Goal: Navigation & Orientation: Find specific page/section

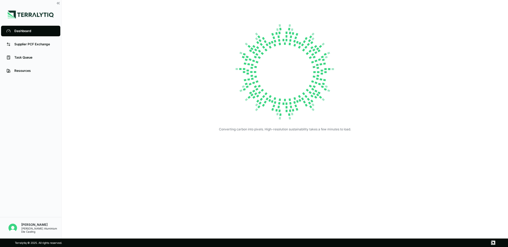
click at [279, 86] on img at bounding box center [285, 72] width 106 height 106
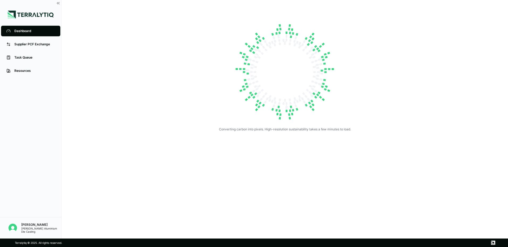
click at [27, 152] on div "[PERSON_NAME]" at bounding box center [41, 225] width 40 height 4
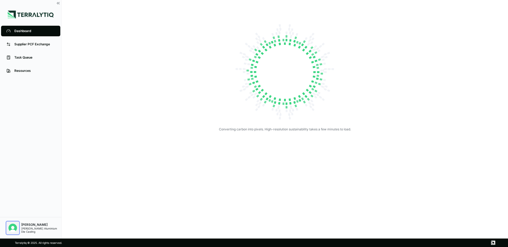
click at [14, 152] on img "Open user button" at bounding box center [12, 228] width 8 height 8
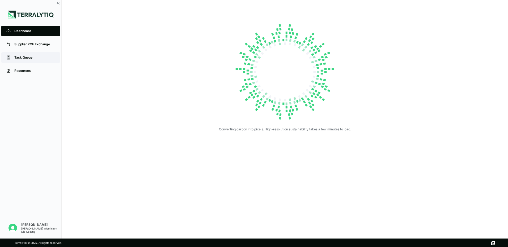
click at [26, 59] on div "Task Queue" at bounding box center [34, 57] width 41 height 4
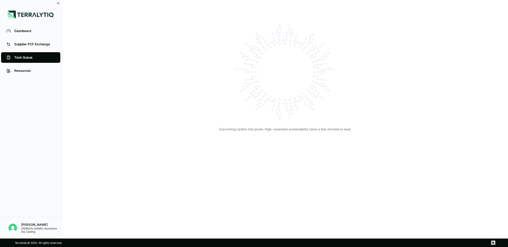
click at [27, 59] on div "Task Queue" at bounding box center [34, 57] width 41 height 4
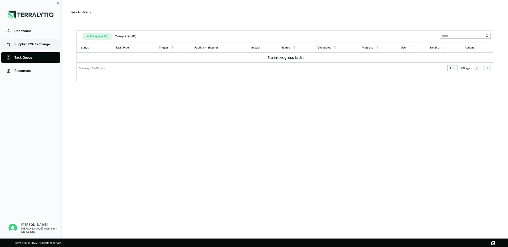
click at [25, 45] on div "Supplier PCF Exchange" at bounding box center [34, 44] width 41 height 4
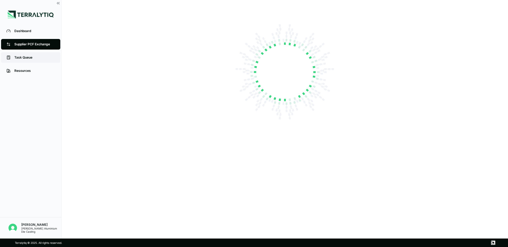
click at [23, 58] on div "Task Queue" at bounding box center [34, 57] width 41 height 4
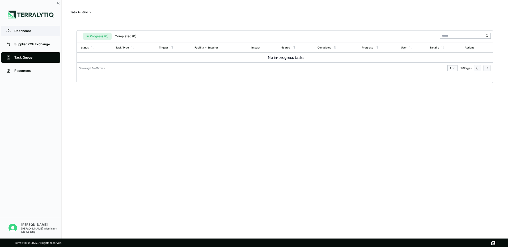
click at [22, 33] on link "Dashboard" at bounding box center [30, 31] width 59 height 11
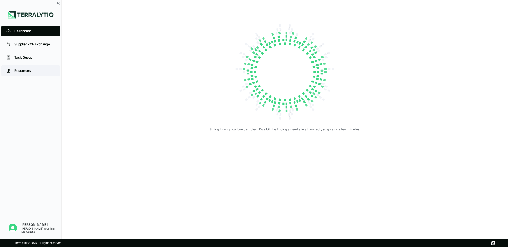
click at [21, 72] on div "Resources" at bounding box center [34, 71] width 41 height 4
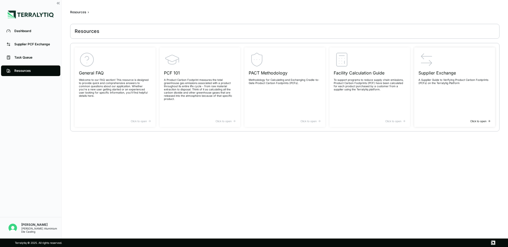
click at [337, 121] on div "Click to open" at bounding box center [454, 121] width 72 height 3
click at [22, 31] on div "Dashboard" at bounding box center [34, 31] width 41 height 4
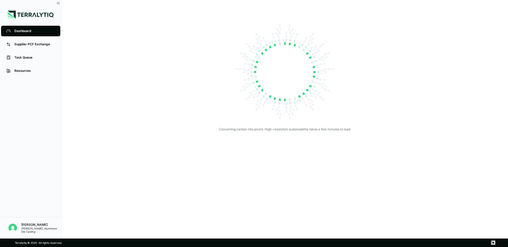
drag, startPoint x: 274, startPoint y: 0, endPoint x: 224, endPoint y: 18, distance: 52.8
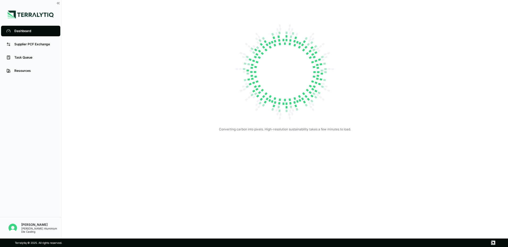
click at [224, 18] on main "Converting carbon into pixels. High-resolution sustainability takes a few minut…" at bounding box center [285, 75] width 340 height 134
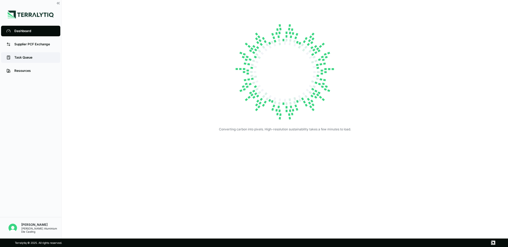
click at [23, 58] on div "Task Queue" at bounding box center [34, 57] width 41 height 4
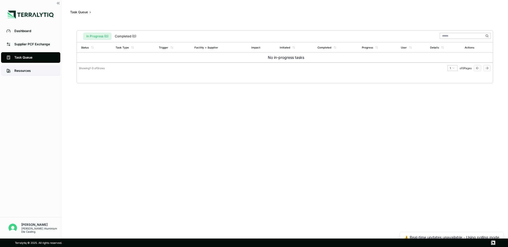
click at [21, 69] on div "Resources" at bounding box center [34, 71] width 41 height 4
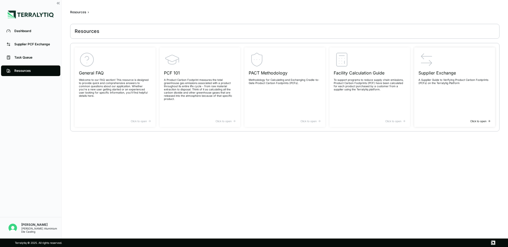
click at [337, 76] on h3 "Supplier Exchange" at bounding box center [454, 73] width 72 height 6
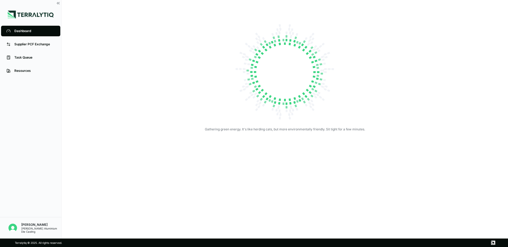
drag, startPoint x: 250, startPoint y: 0, endPoint x: 140, endPoint y: 45, distance: 118.6
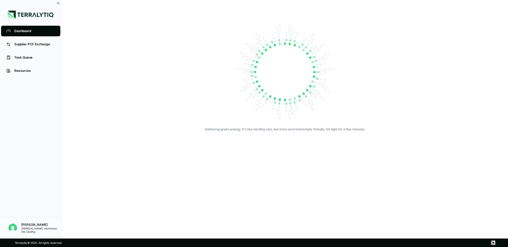
click at [140, 45] on div "Gathering green energy. It's like herding cats, but more environmentally friend…" at bounding box center [284, 75] width 319 height 113
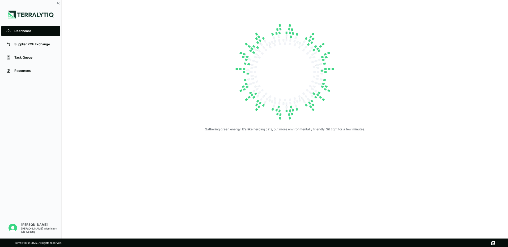
click at [30, 229] on div "[PERSON_NAME] Aluminium Die Casting" at bounding box center [41, 230] width 40 height 6
click at [13, 228] on img "Open user button" at bounding box center [12, 228] width 8 height 8
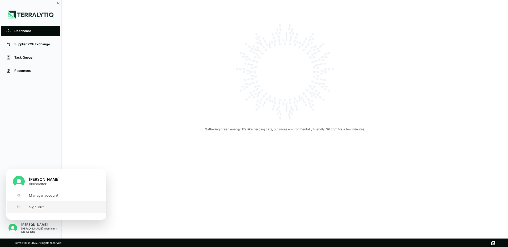
click at [36, 209] on span "Sign out" at bounding box center [36, 207] width 15 height 4
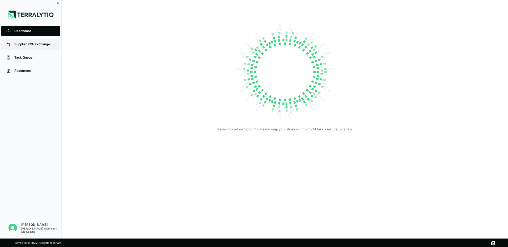
click at [21, 44] on div "Supplier PCF Exchange" at bounding box center [34, 44] width 41 height 4
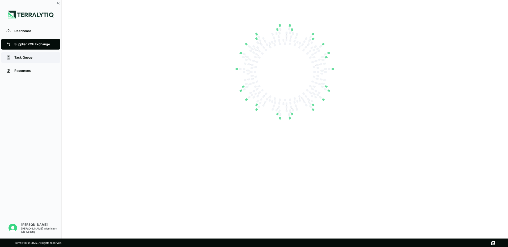
click at [19, 59] on div "Task Queue" at bounding box center [34, 57] width 41 height 4
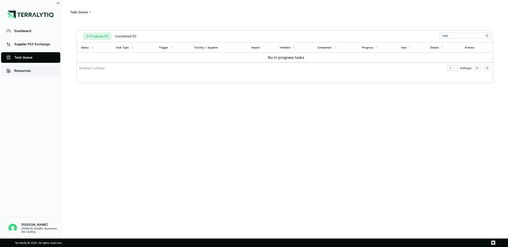
click at [13, 70] on link "Resources" at bounding box center [30, 71] width 59 height 11
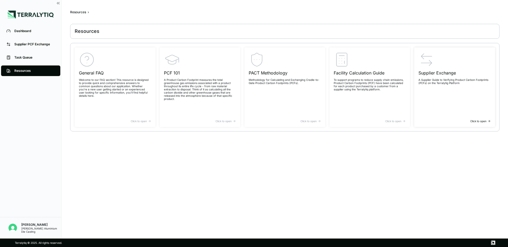
click at [424, 75] on h3 "Supplier Exchange" at bounding box center [454, 73] width 72 height 6
click at [19, 32] on div "Dashboard" at bounding box center [34, 31] width 41 height 4
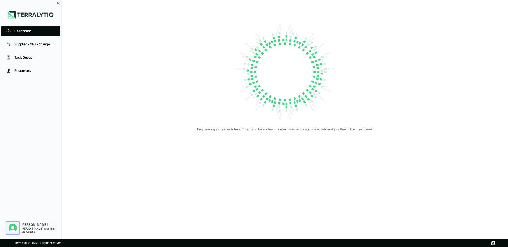
click at [14, 227] on img "Open user button" at bounding box center [12, 228] width 8 height 8
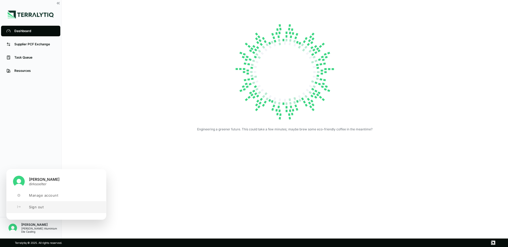
drag, startPoint x: 35, startPoint y: 209, endPoint x: 45, endPoint y: 225, distance: 19.0
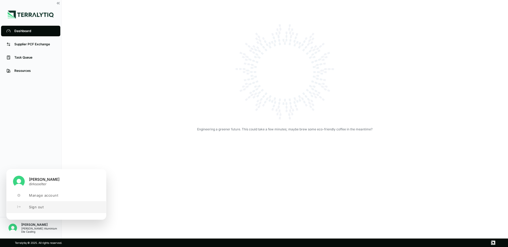
click at [45, 225] on body "Dashboard Supplier PCF Exchange Task Queue Resources DIrk Soelter Ching Ming Al…" at bounding box center [254, 123] width 508 height 247
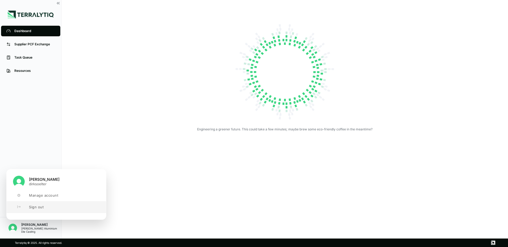
click at [30, 208] on span "Sign out" at bounding box center [36, 207] width 15 height 4
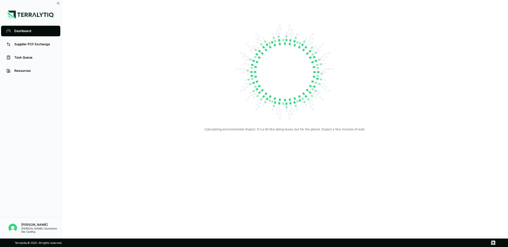
click at [27, 226] on div "[PERSON_NAME]" at bounding box center [41, 225] width 40 height 4
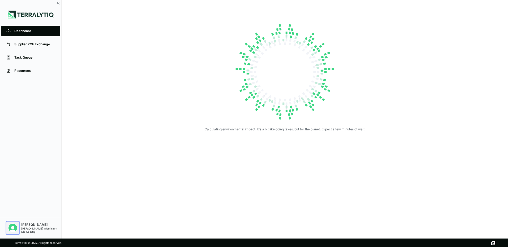
click at [12, 227] on img "Open user button" at bounding box center [12, 228] width 8 height 8
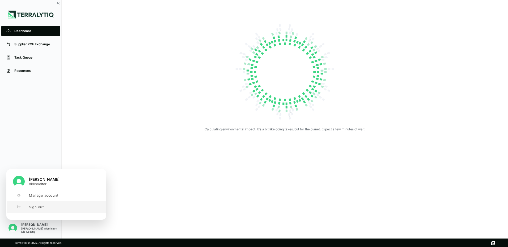
click at [37, 209] on span "Sign out" at bounding box center [36, 207] width 15 height 4
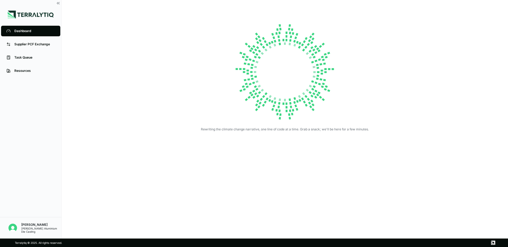
click at [307, 141] on main "Rewriting the climate change narrative, one line of code at a time. Grab a snac…" at bounding box center [285, 75] width 340 height 134
